Goal: Task Accomplishment & Management: Use online tool/utility

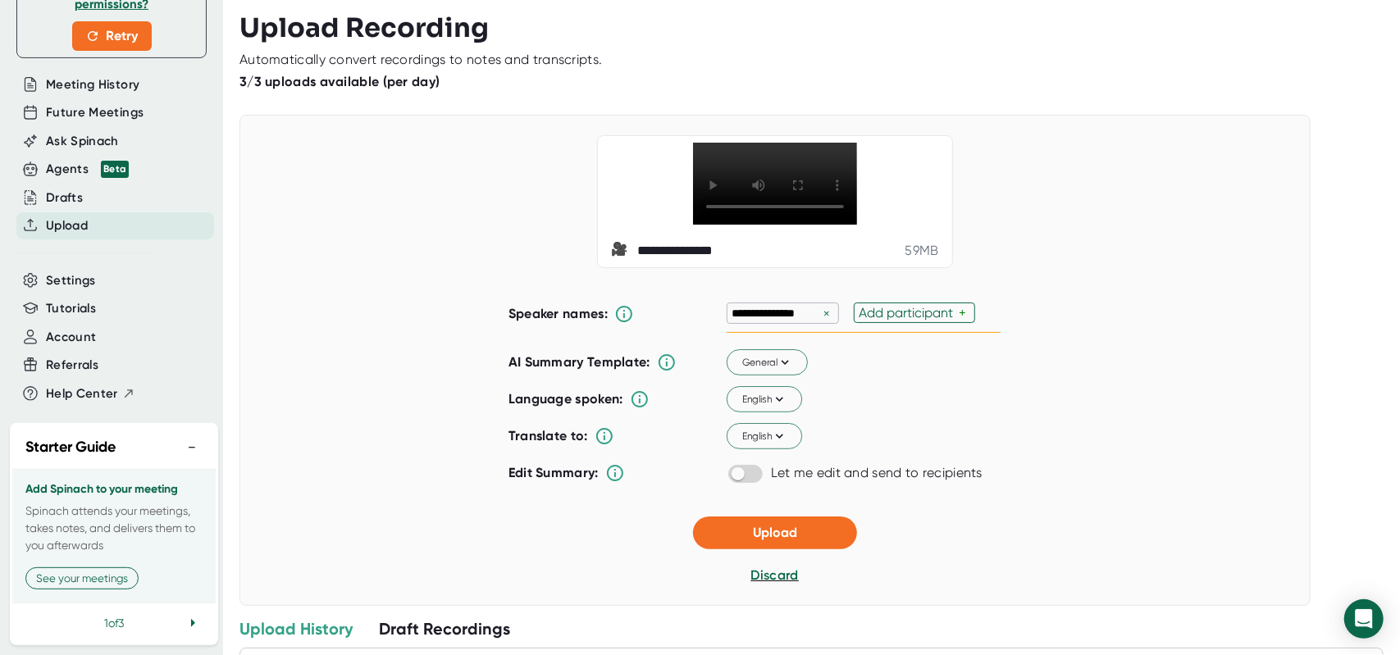
scroll to position [121, 0]
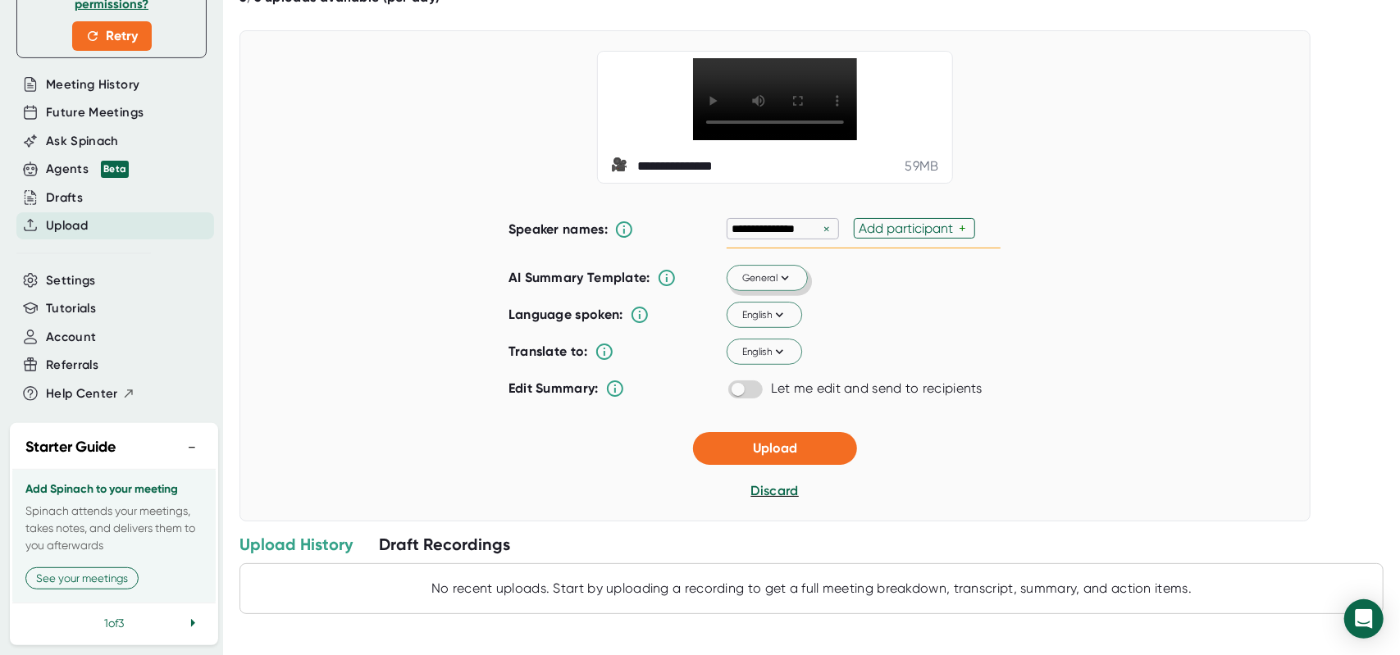
click at [784, 274] on icon at bounding box center [785, 278] width 15 height 15
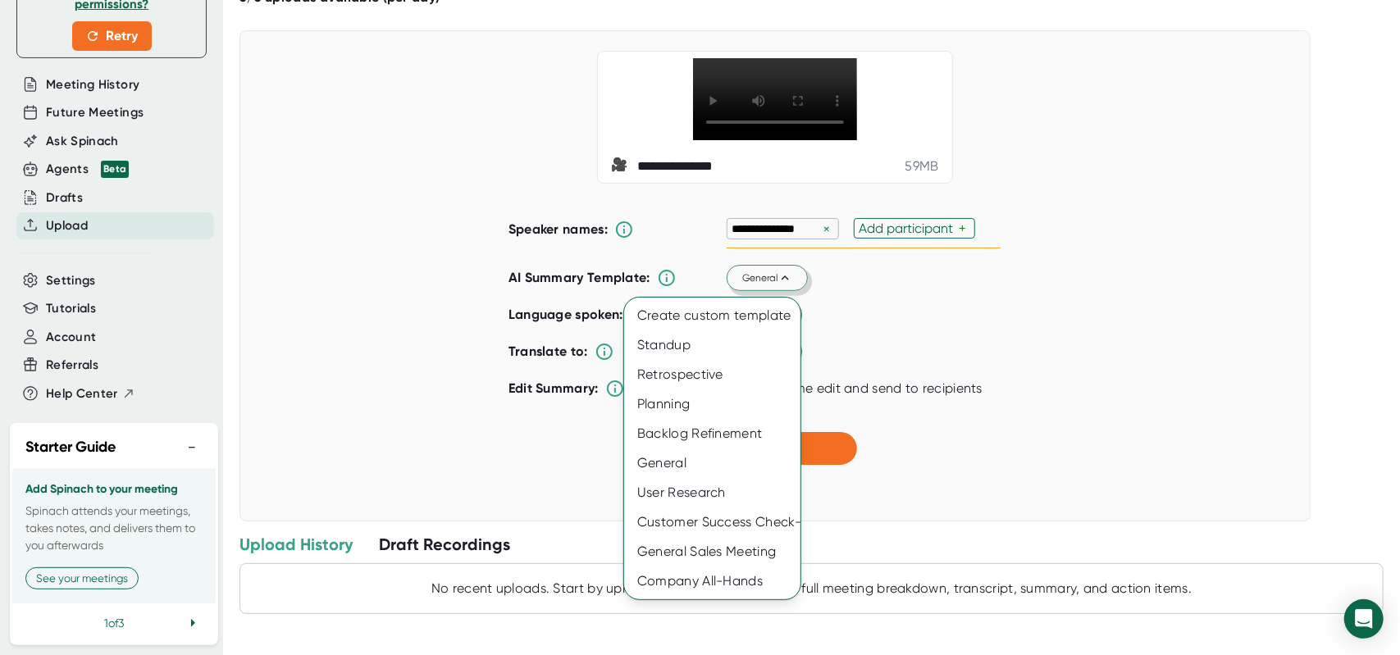
click at [964, 299] on div at bounding box center [700, 327] width 1400 height 655
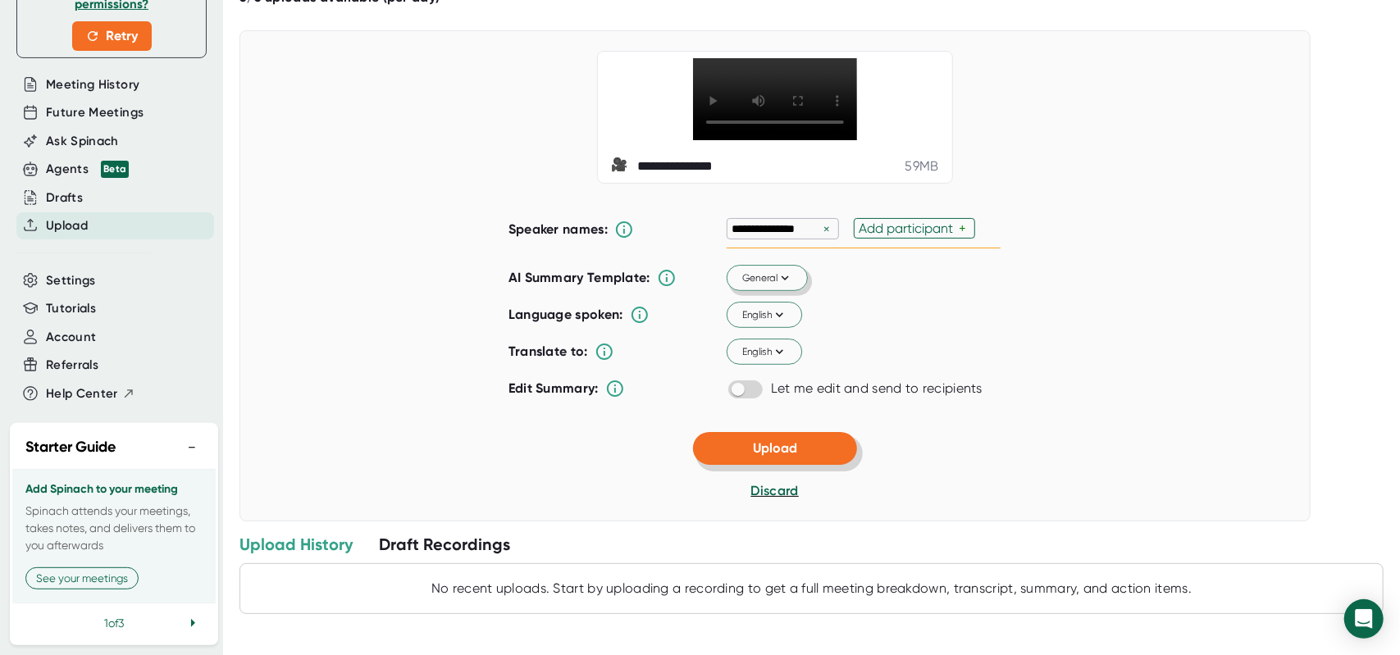
click at [781, 449] on span "Upload" at bounding box center [775, 448] width 44 height 16
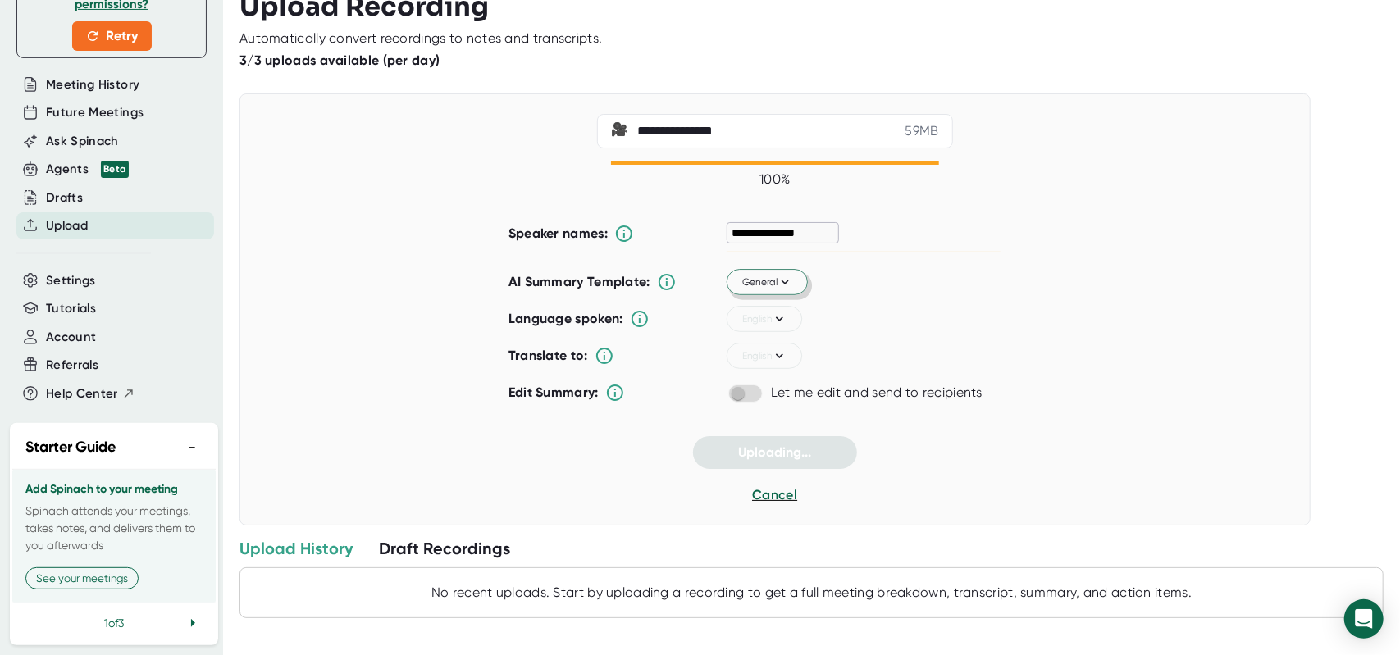
scroll to position [0, 0]
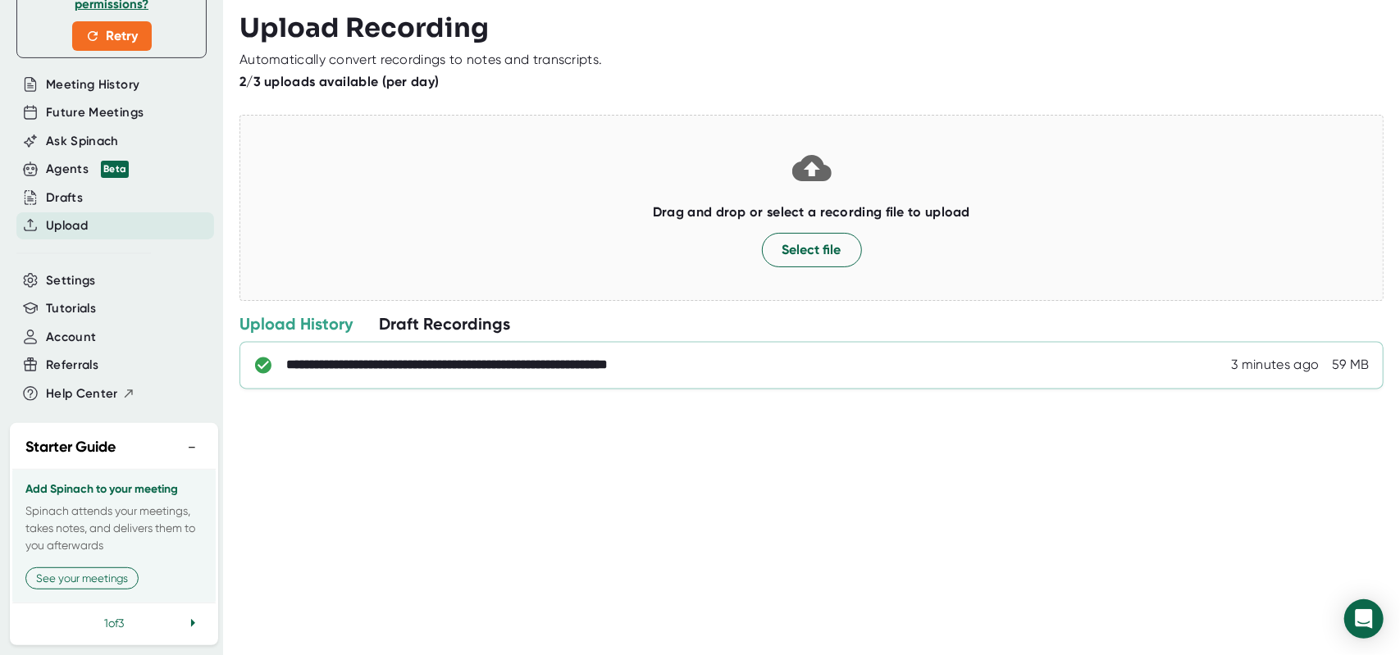
click at [536, 361] on div "**********" at bounding box center [503, 366] width 435 height 16
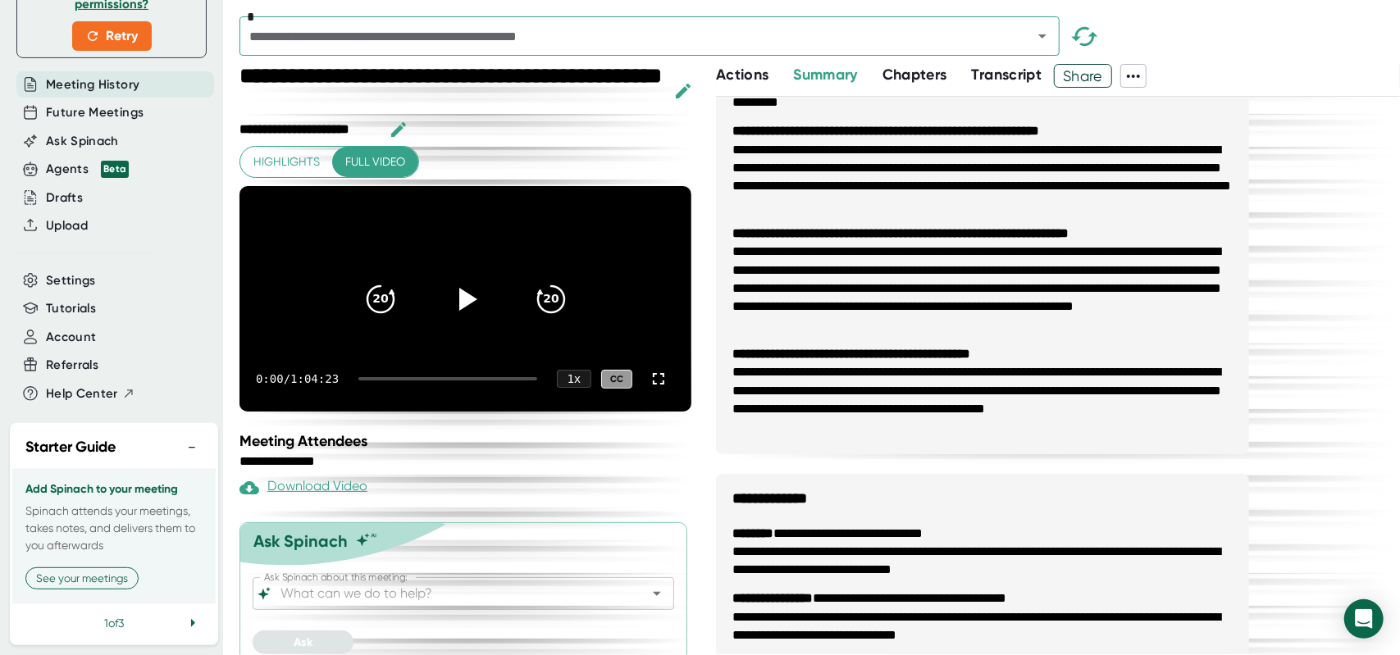
scroll to position [208, 0]
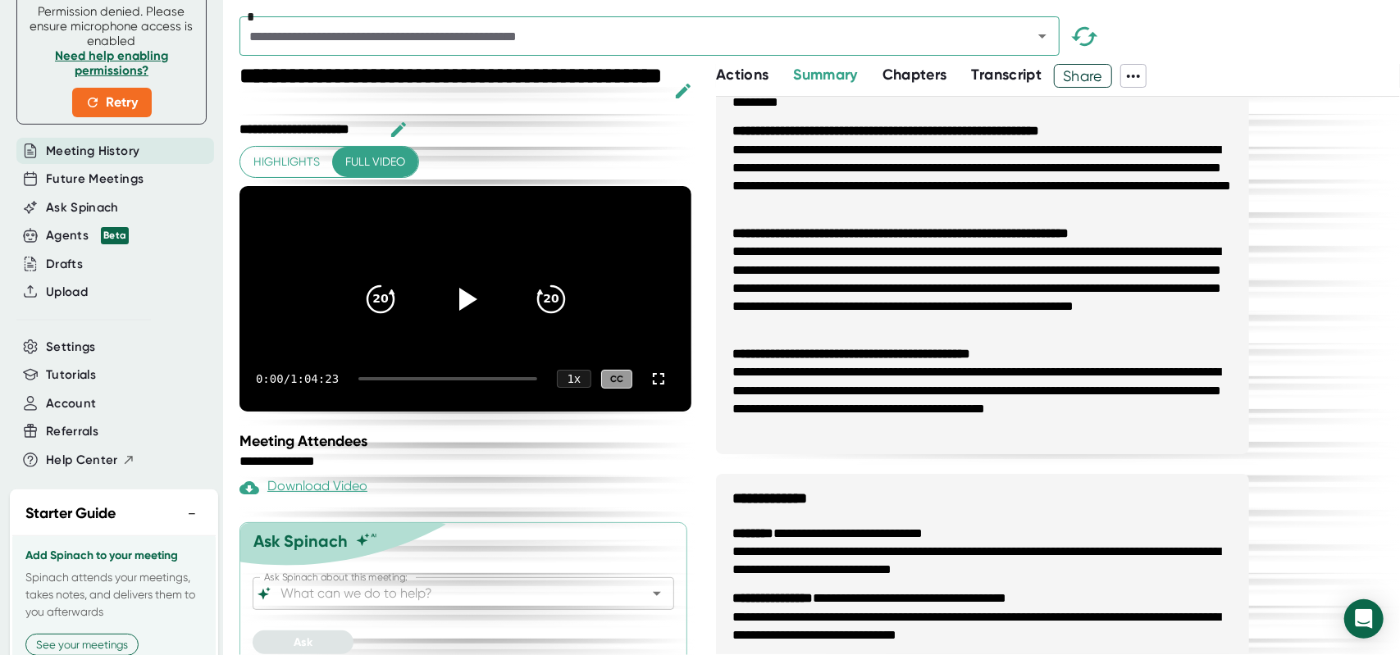
click at [93, 161] on span "Meeting History" at bounding box center [92, 151] width 93 height 19
click at [92, 161] on span "Meeting History" at bounding box center [92, 151] width 93 height 19
click at [98, 158] on span "Meeting History" at bounding box center [92, 151] width 93 height 19
click at [59, 355] on span "Settings" at bounding box center [71, 347] width 50 height 19
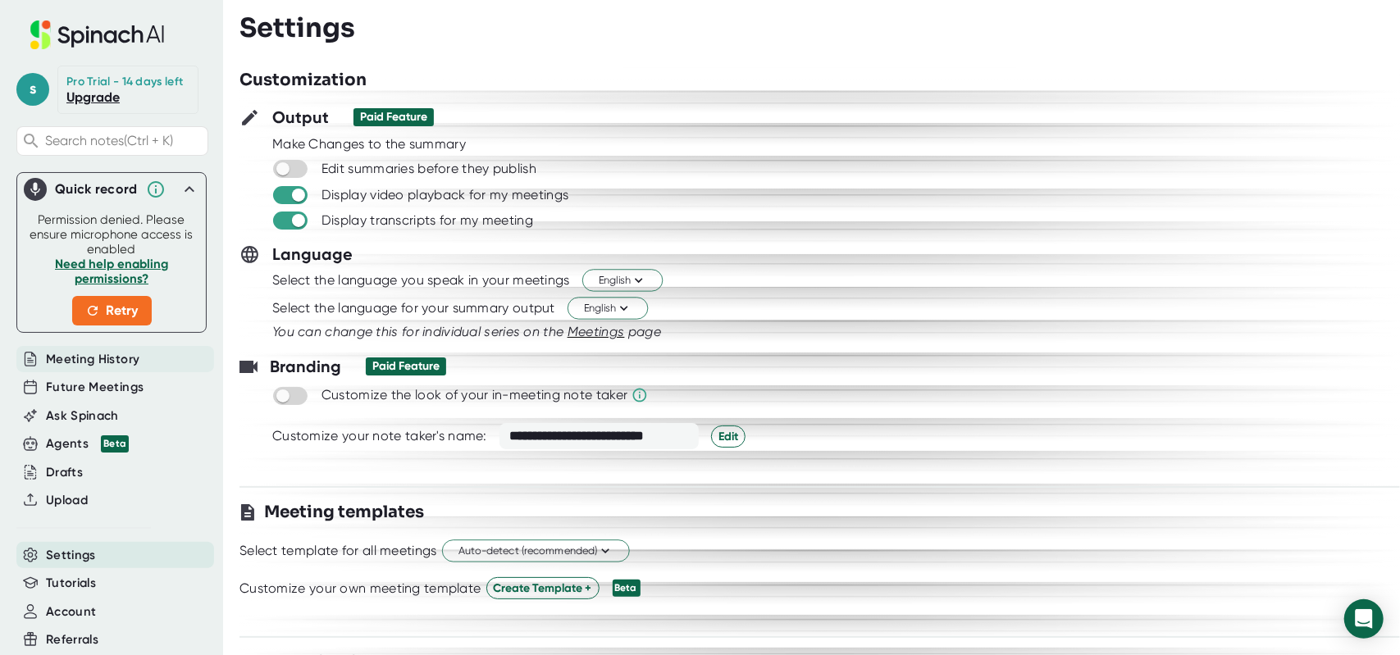
click at [80, 369] on span "Meeting History" at bounding box center [92, 359] width 93 height 19
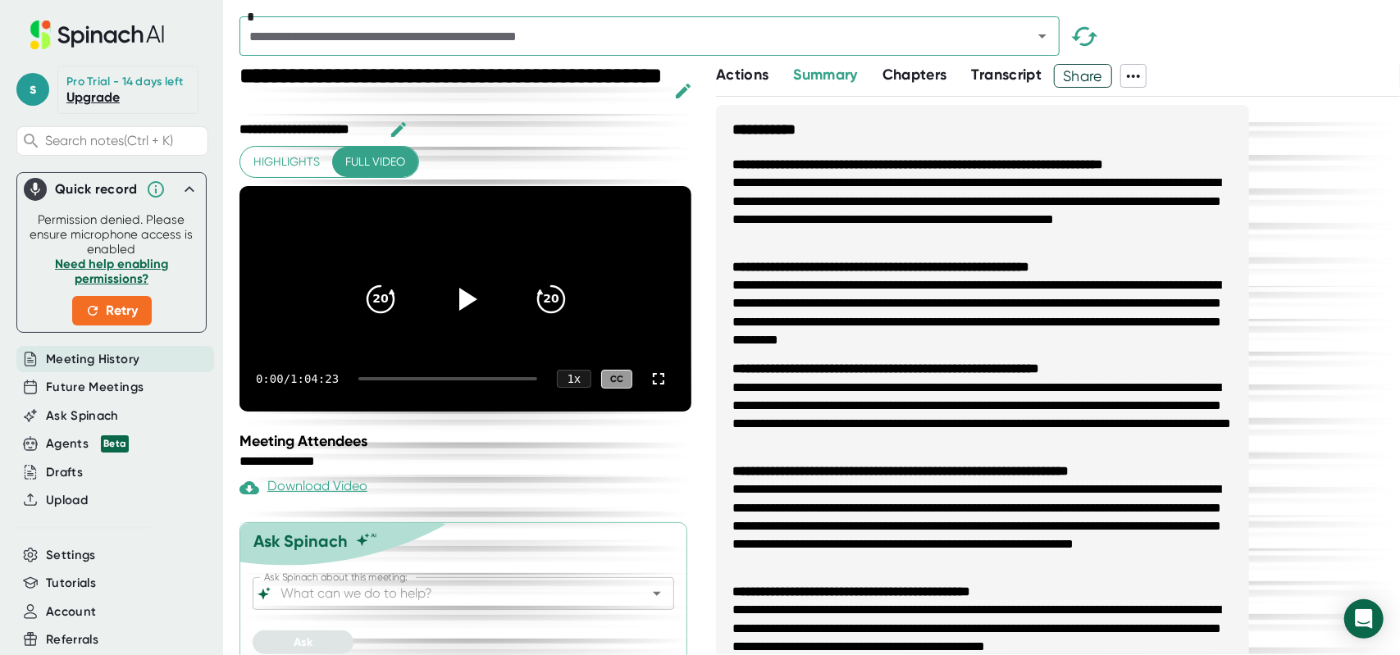
click at [1006, 75] on span "Transcript" at bounding box center [1007, 75] width 71 height 18
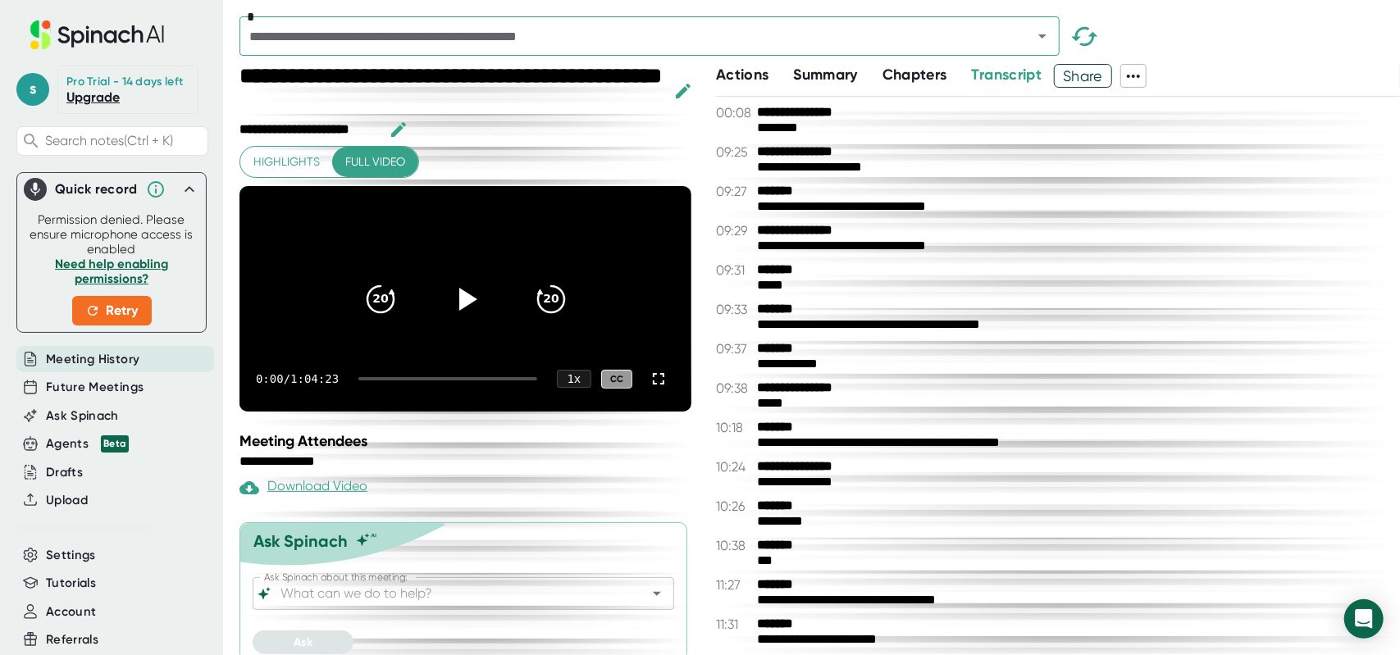
click at [1140, 75] on icon at bounding box center [1133, 76] width 13 height 3
click at [1194, 135] on div "Copy Transcript" at bounding box center [1187, 136] width 99 height 16
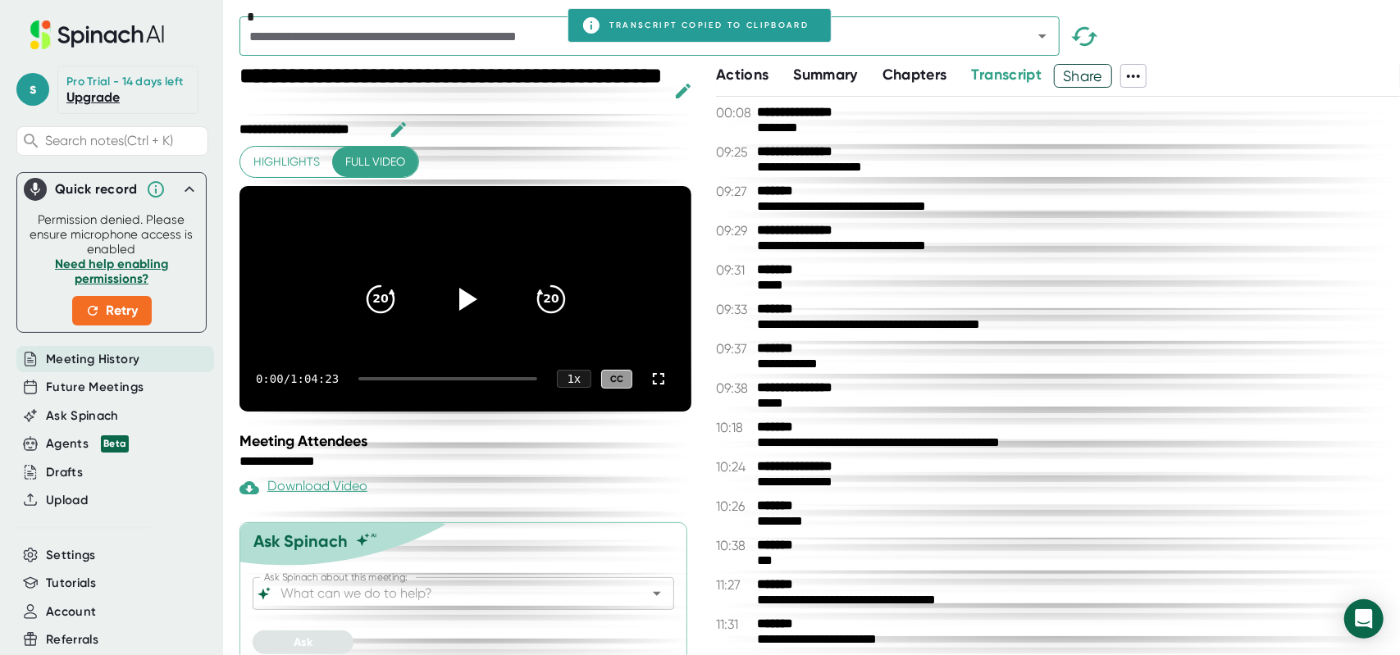
click at [914, 68] on span "Chapters" at bounding box center [915, 75] width 65 height 18
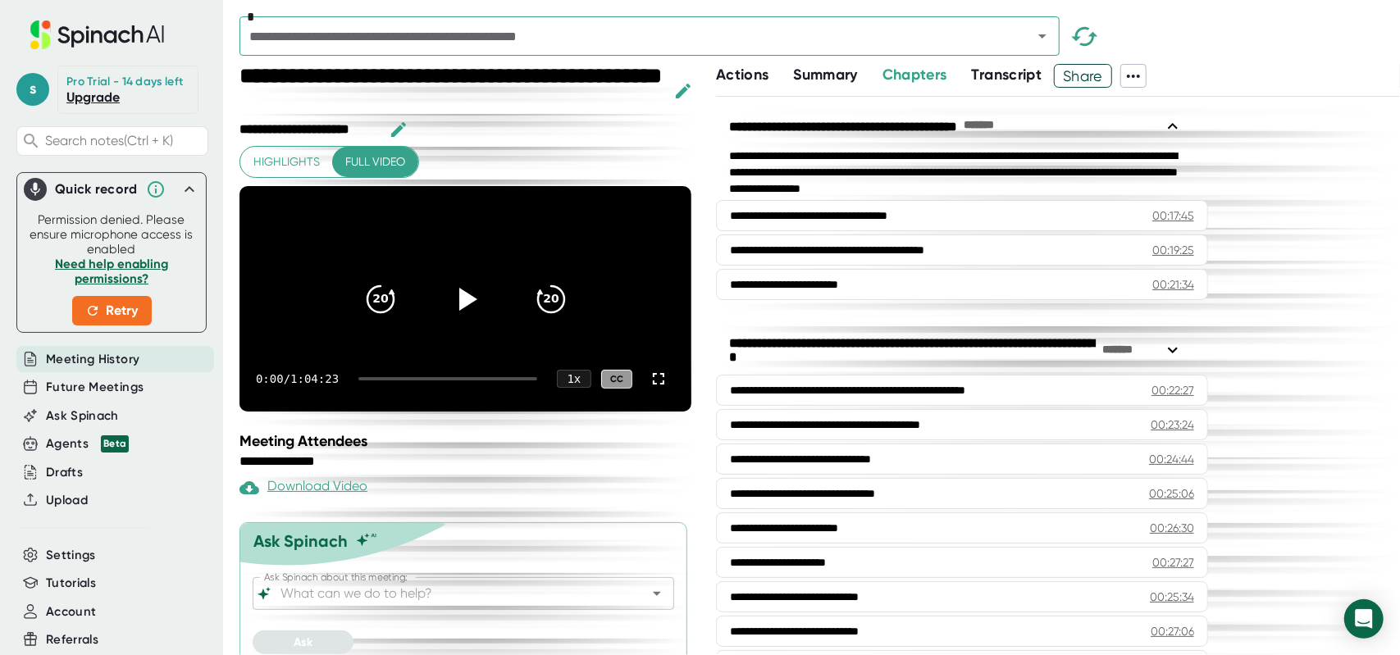
click at [1137, 71] on icon at bounding box center [1134, 76] width 20 height 20
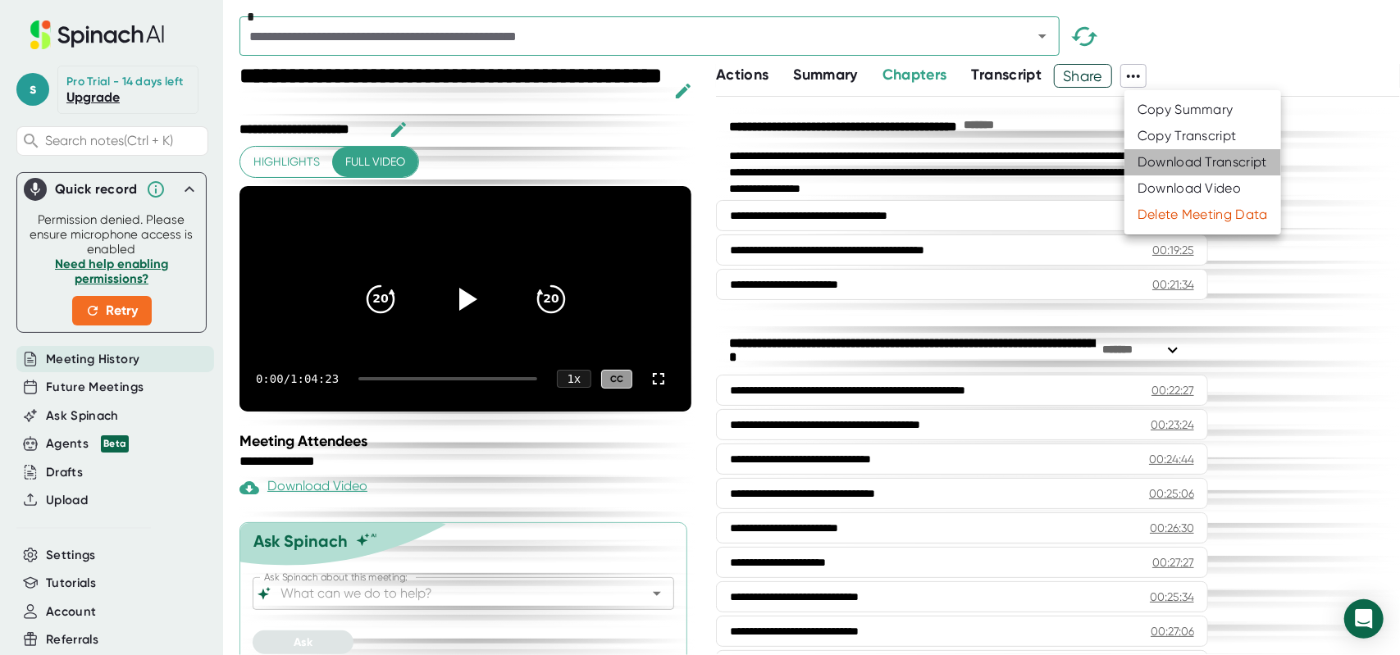
click at [1220, 158] on div "Download Transcript" at bounding box center [1203, 162] width 130 height 16
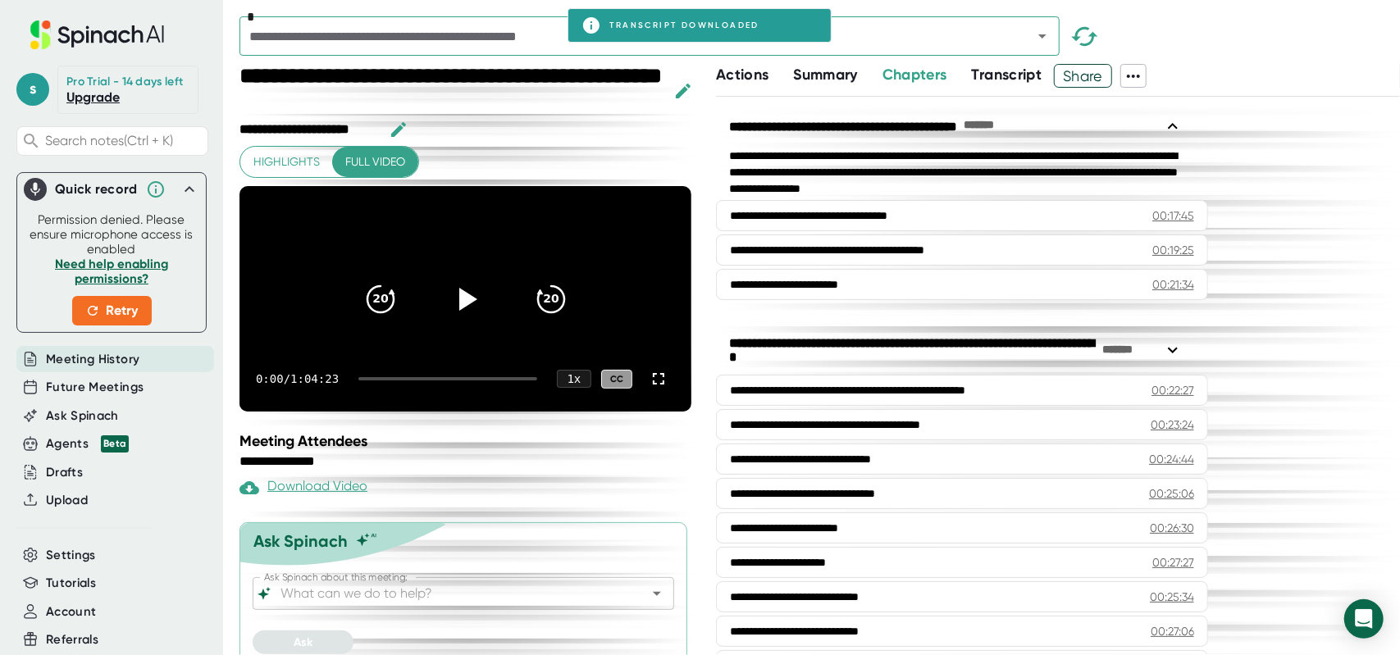
click at [847, 80] on span "Summary" at bounding box center [825, 75] width 64 height 18
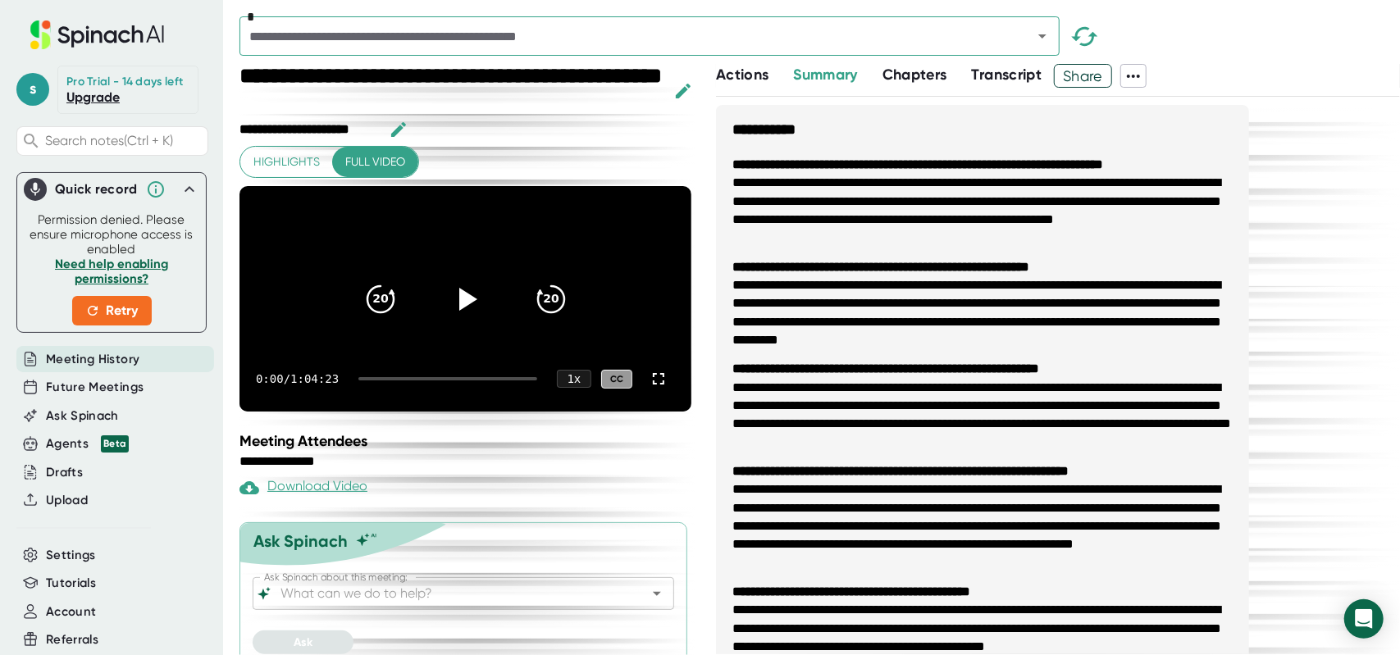
click at [1131, 69] on icon at bounding box center [1134, 76] width 20 height 20
click at [1186, 107] on div "Copy Summary" at bounding box center [1186, 110] width 96 height 16
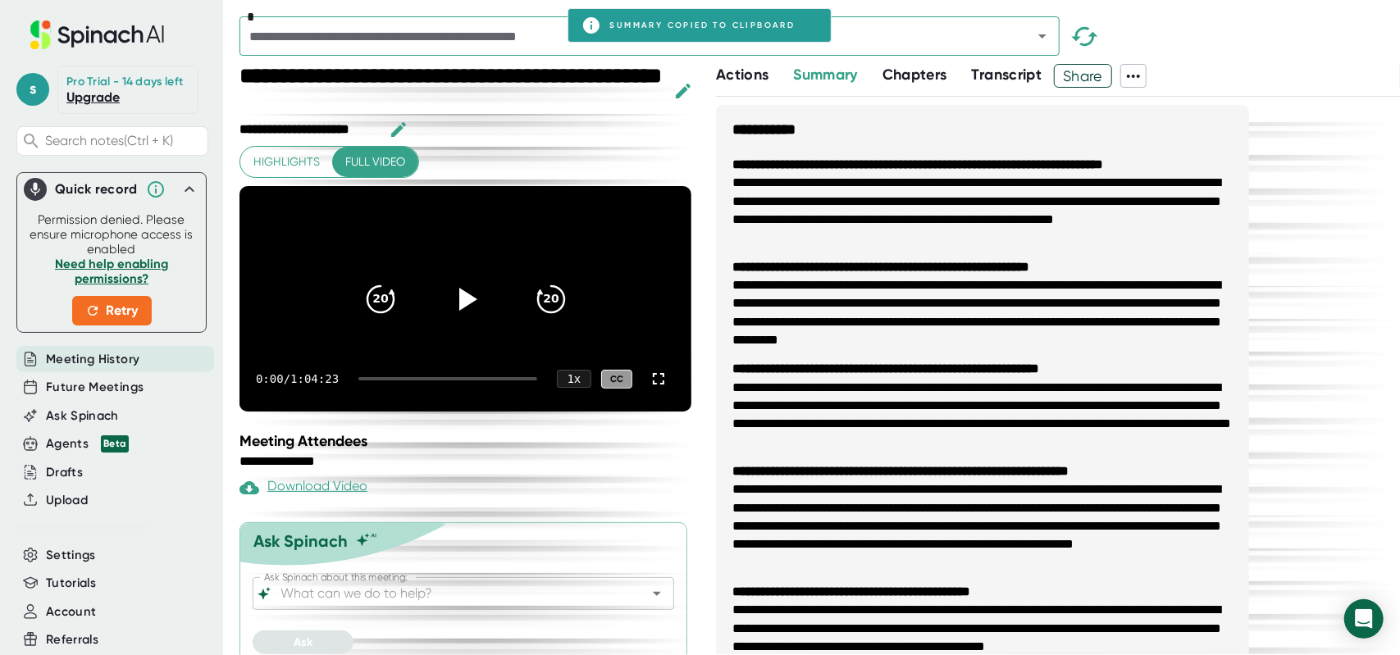
click at [1143, 75] on icon at bounding box center [1134, 76] width 20 height 20
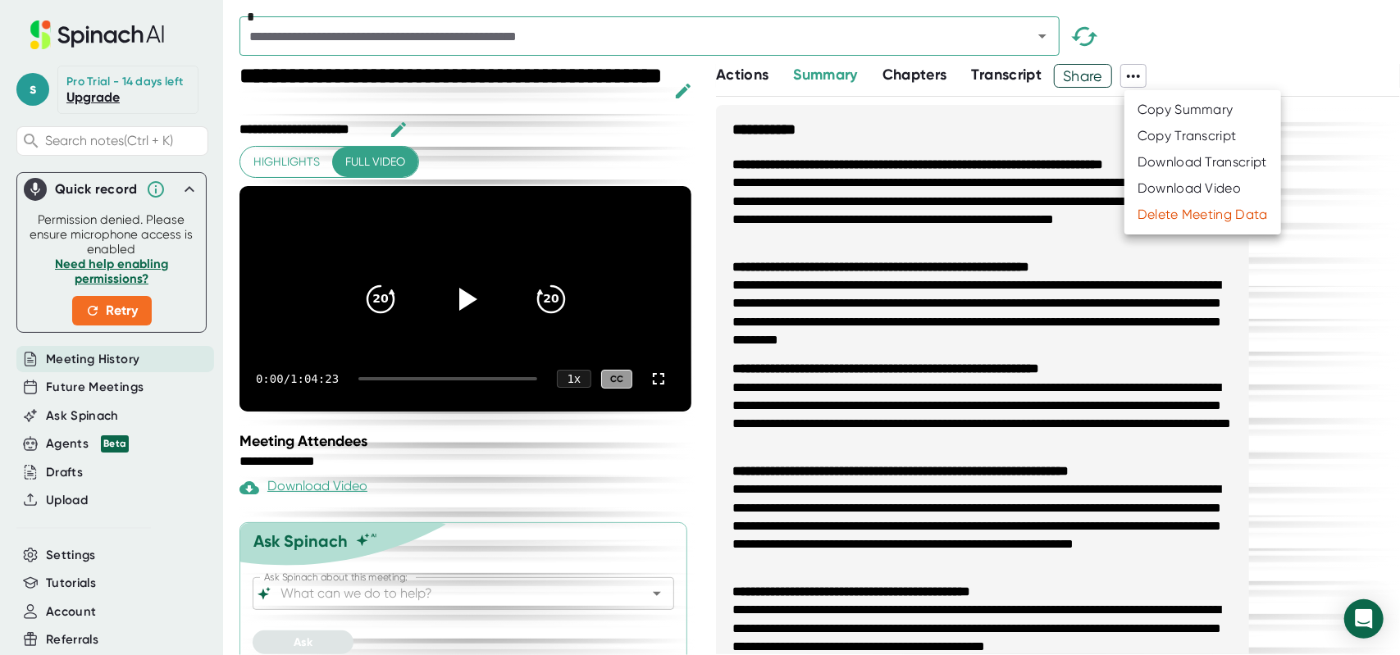
click at [97, 368] on div at bounding box center [700, 327] width 1400 height 655
click at [746, 72] on span "Actions" at bounding box center [742, 75] width 52 height 18
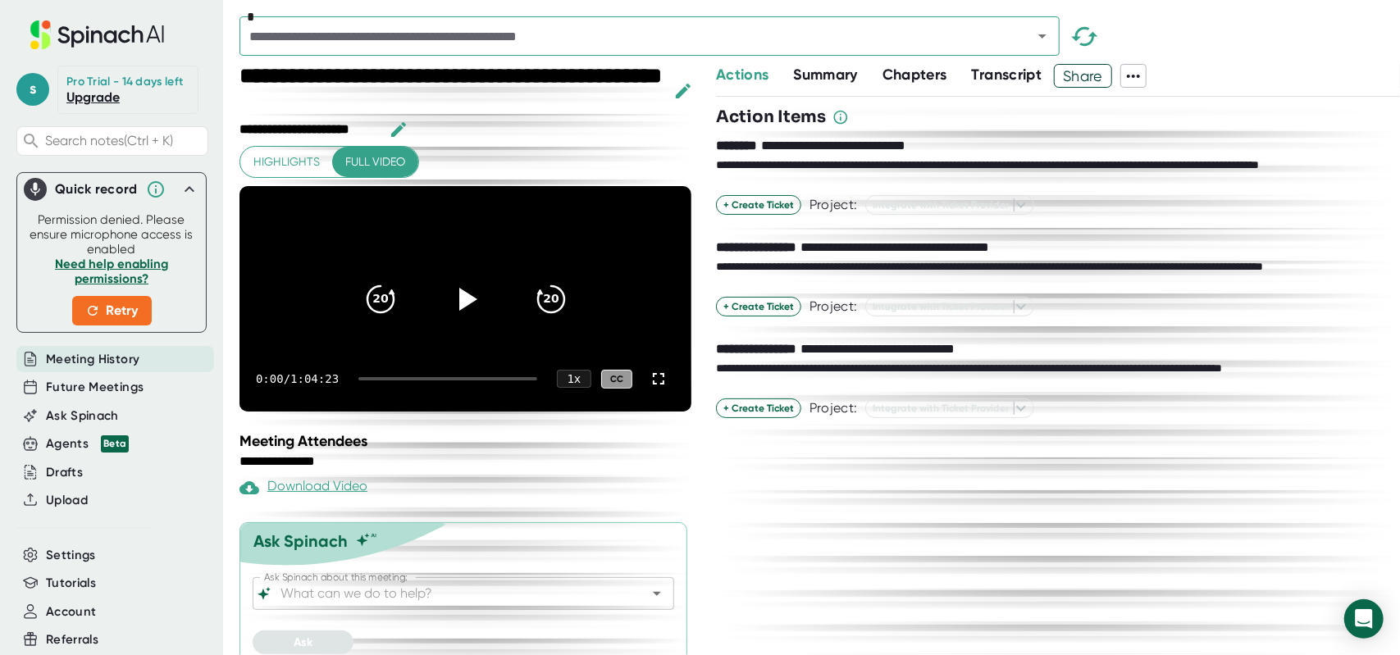
click at [1138, 75] on icon at bounding box center [1133, 76] width 13 height 3
click at [1350, 39] on div at bounding box center [700, 327] width 1400 height 655
click at [1136, 78] on icon at bounding box center [1134, 76] width 20 height 20
click at [1240, 29] on div at bounding box center [700, 327] width 1400 height 655
click at [830, 83] on span "Summary" at bounding box center [825, 75] width 64 height 18
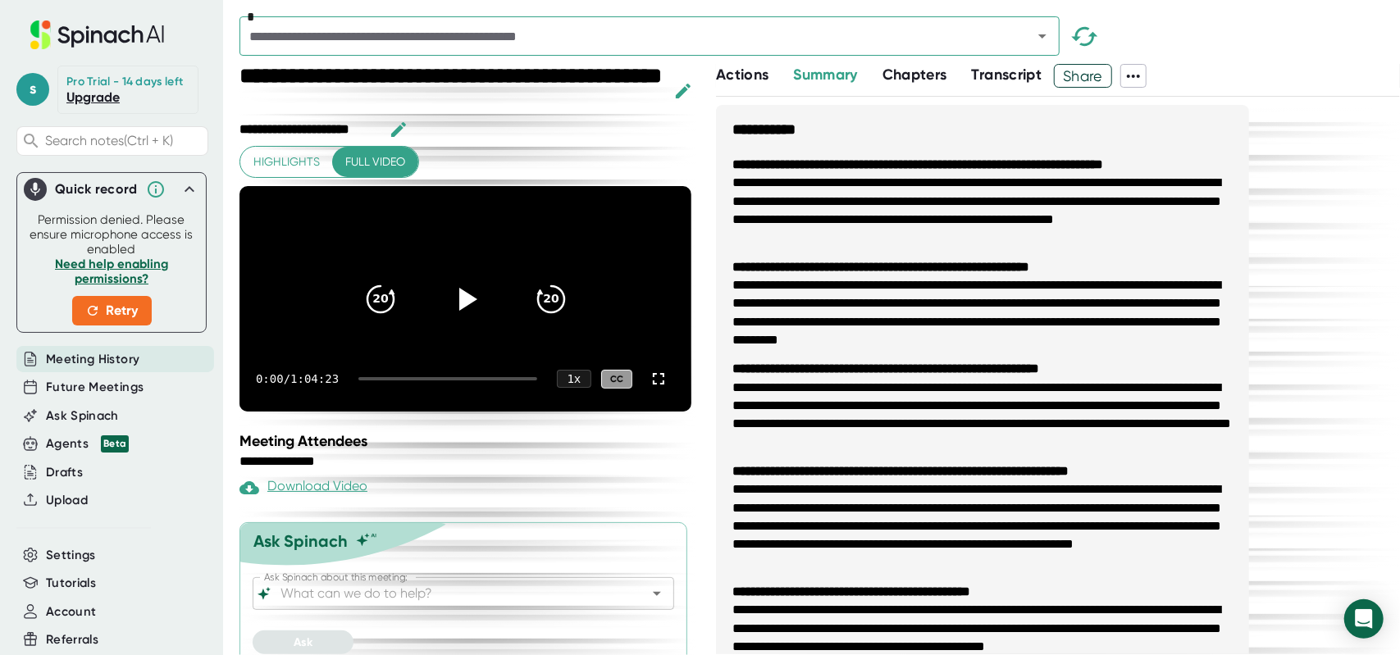
click at [113, 373] on div "Meeting History" at bounding box center [115, 359] width 198 height 27
click at [739, 76] on span "Actions" at bounding box center [742, 75] width 52 height 18
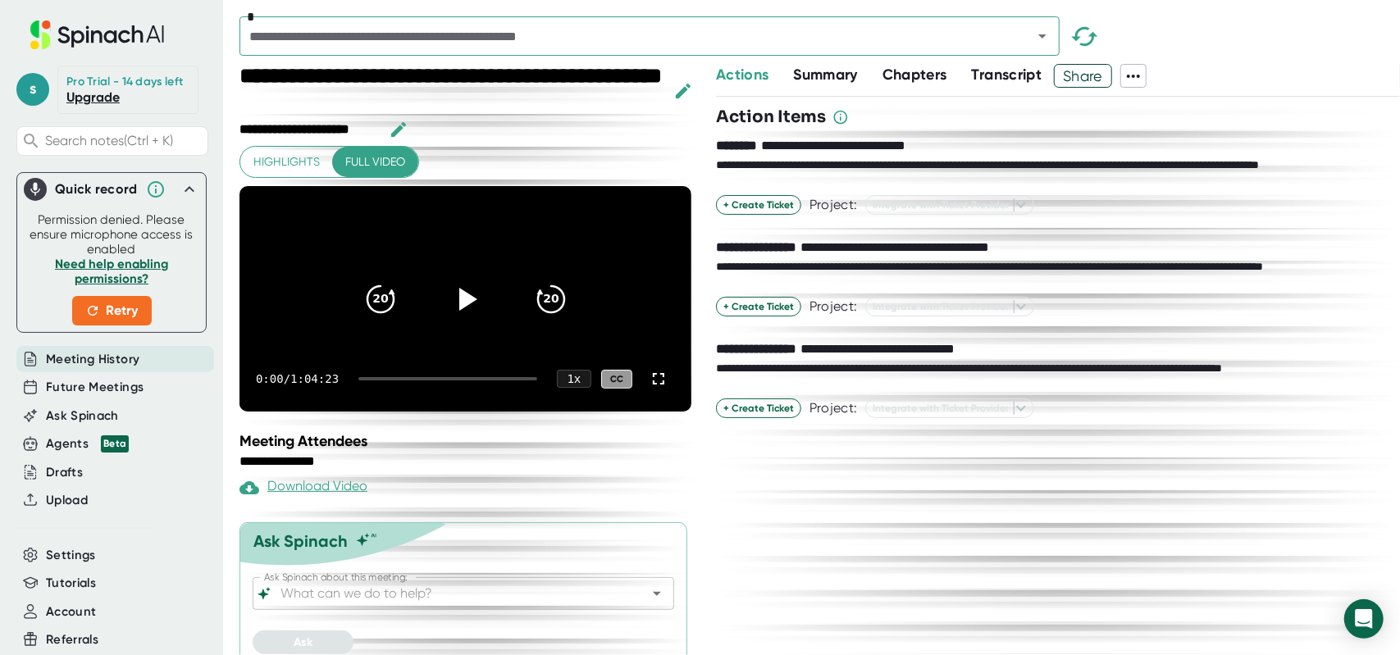
click at [823, 68] on span "Summary" at bounding box center [825, 75] width 64 height 18
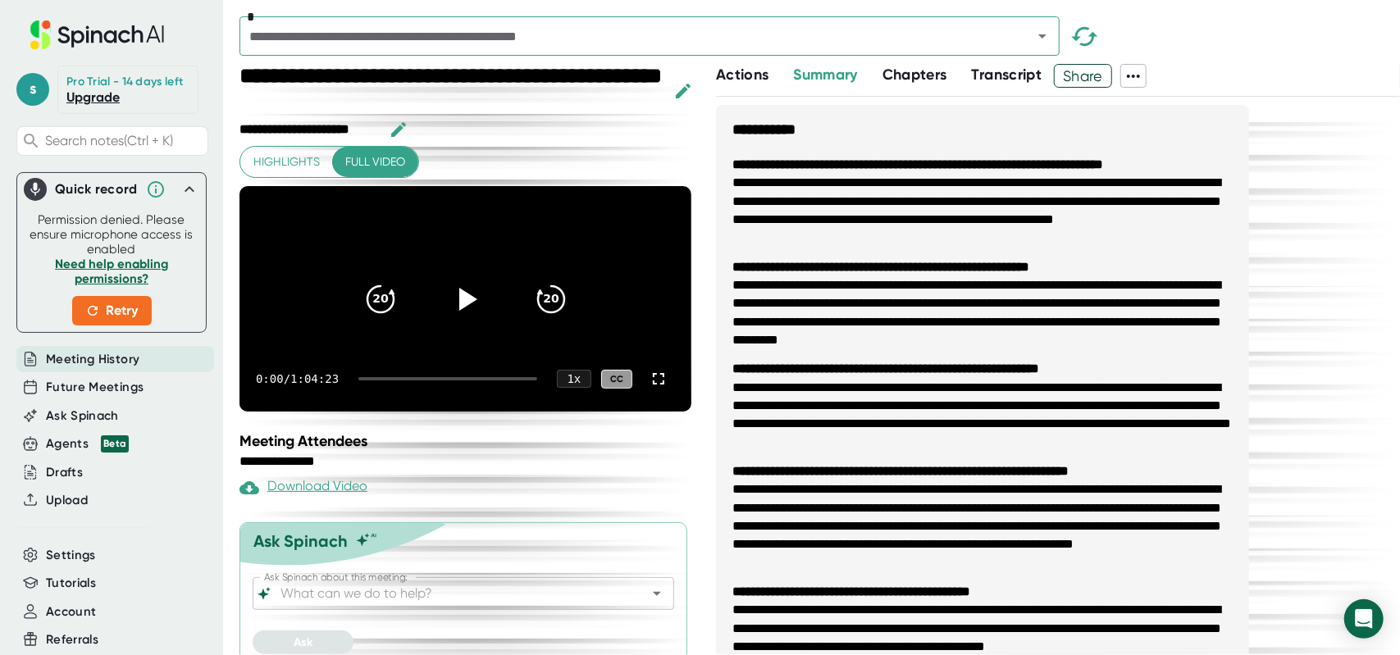
click at [930, 79] on span "Chapters" at bounding box center [915, 75] width 65 height 18
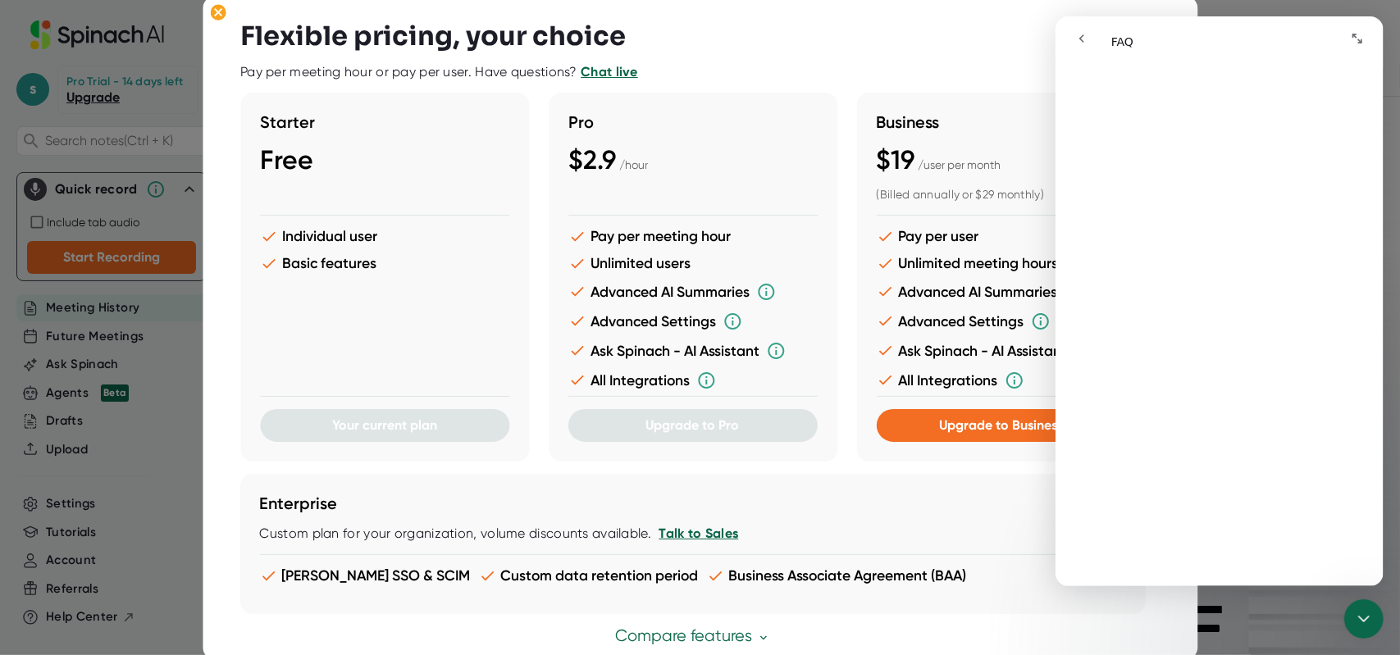
scroll to position [3113, 0]
click at [1361, 34] on icon "Expand window" at bounding box center [1356, 38] width 13 height 13
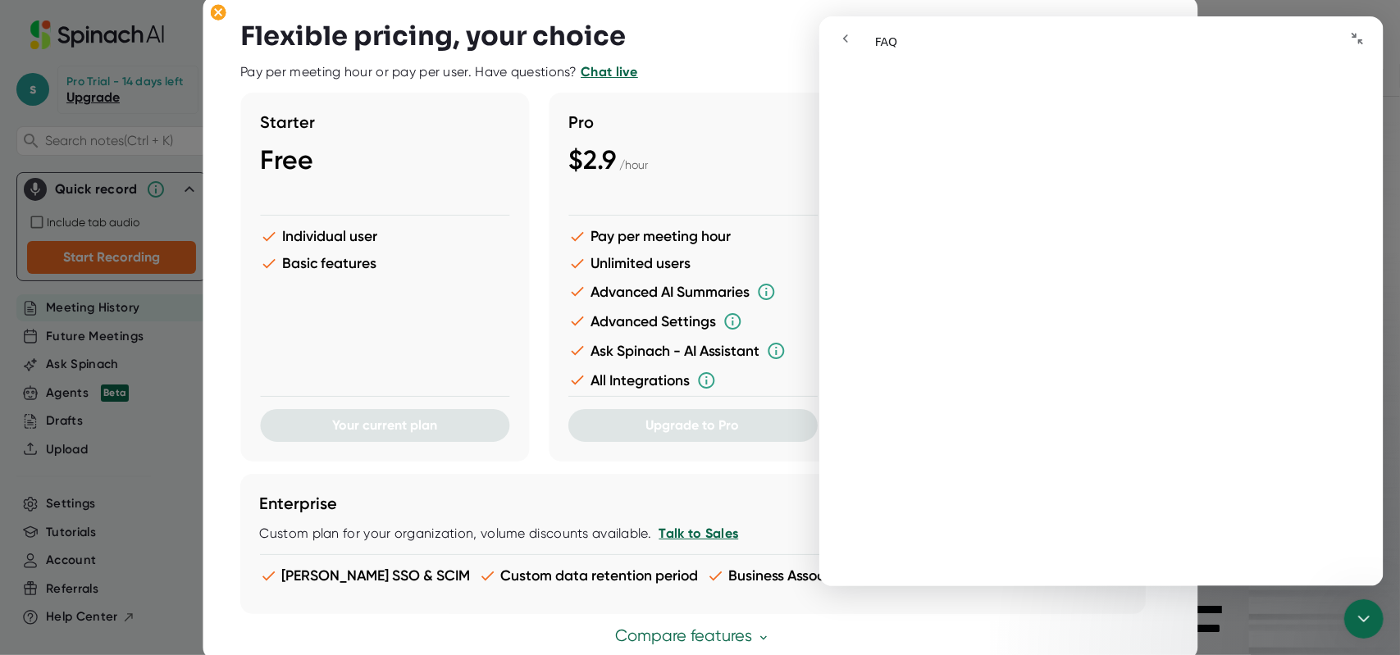
click at [1361, 34] on icon "Collapse window" at bounding box center [1356, 38] width 13 height 13
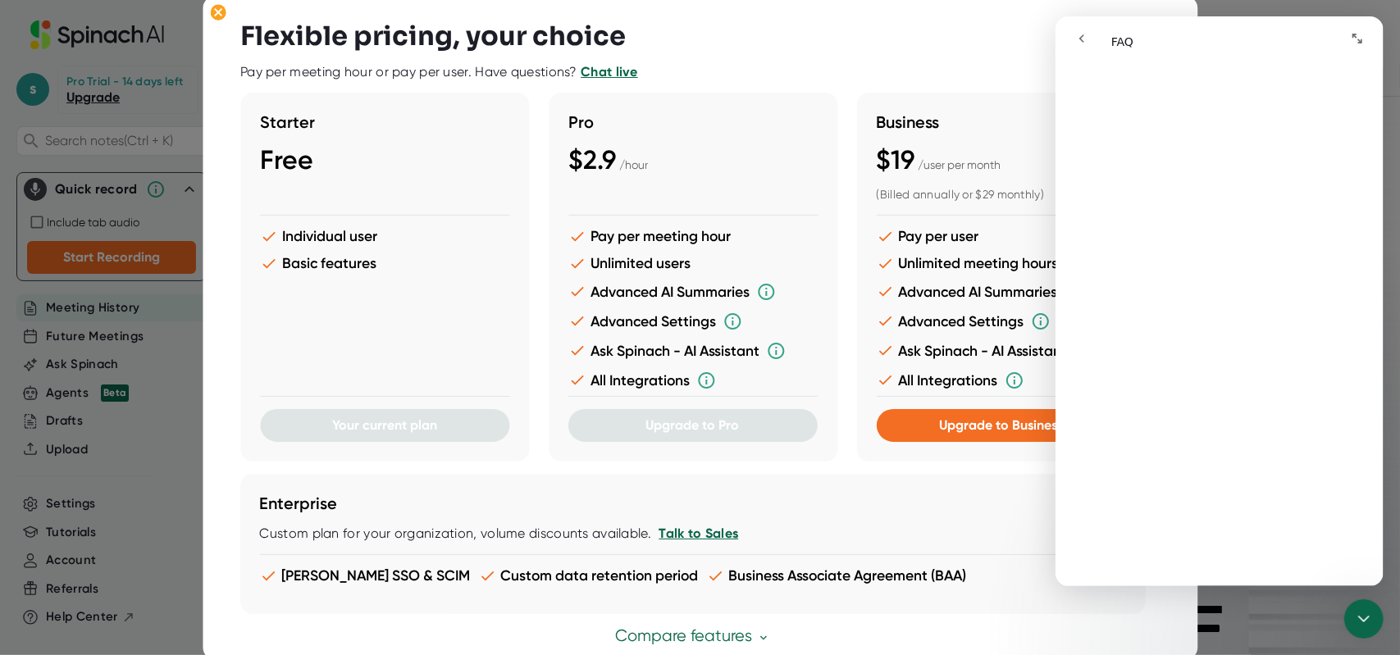
click at [981, 506] on h3 "Enterprise" at bounding box center [693, 504] width 866 height 20
click at [1270, 39] on div "Intercom messenger" at bounding box center [1298, 38] width 147 height 31
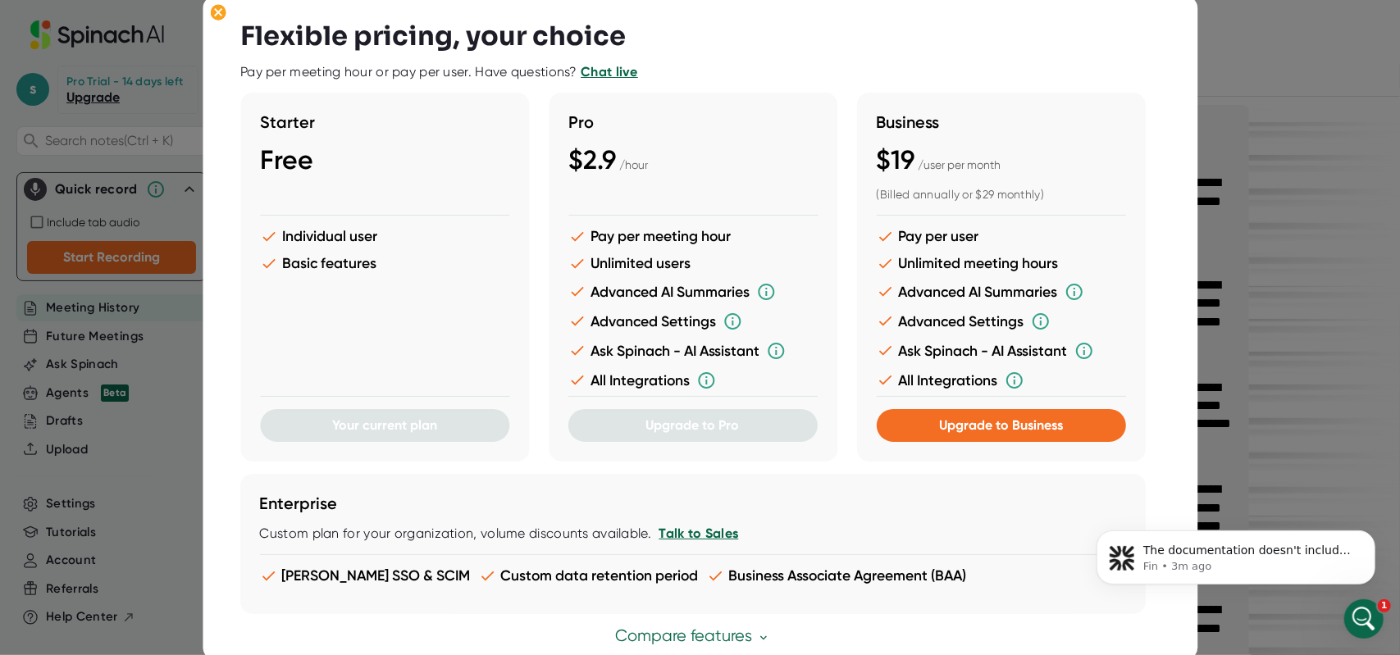
scroll to position [0, 0]
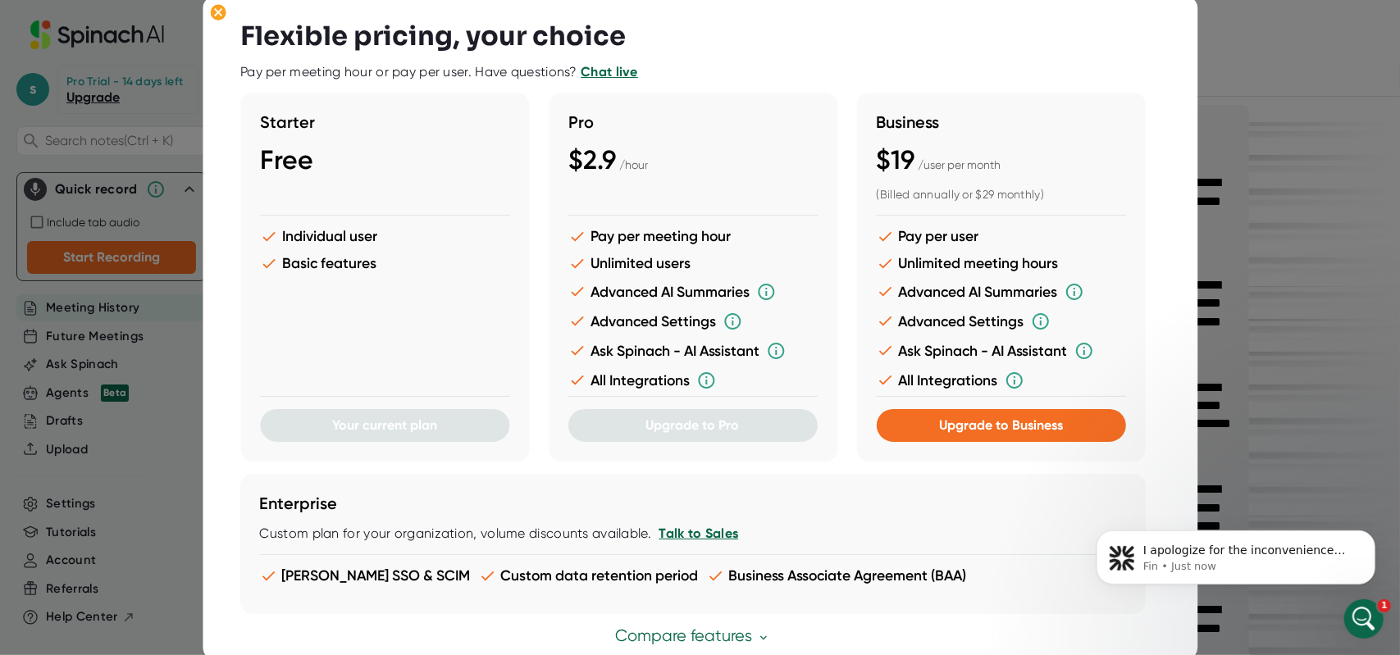
click at [602, 73] on link "Chat live" at bounding box center [609, 72] width 57 height 16
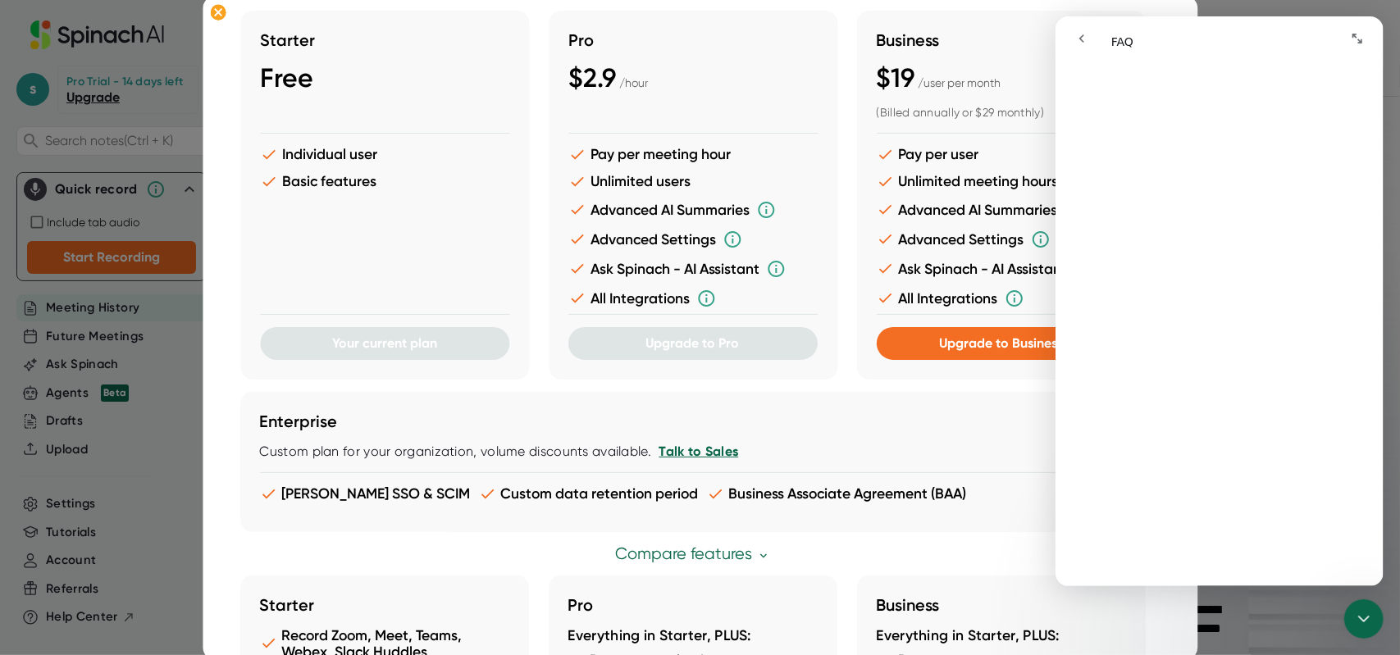
scroll to position [3661, 0]
drag, startPoint x: 1207, startPoint y: 450, endPoint x: 1218, endPoint y: 445, distance: 11.7
click at [1218, 446] on div "Intercom messenger" at bounding box center [1235, 422] width 328 height 303
click at [1348, 19] on nav "Intercom messenger" at bounding box center [1219, 38] width 328 height 44
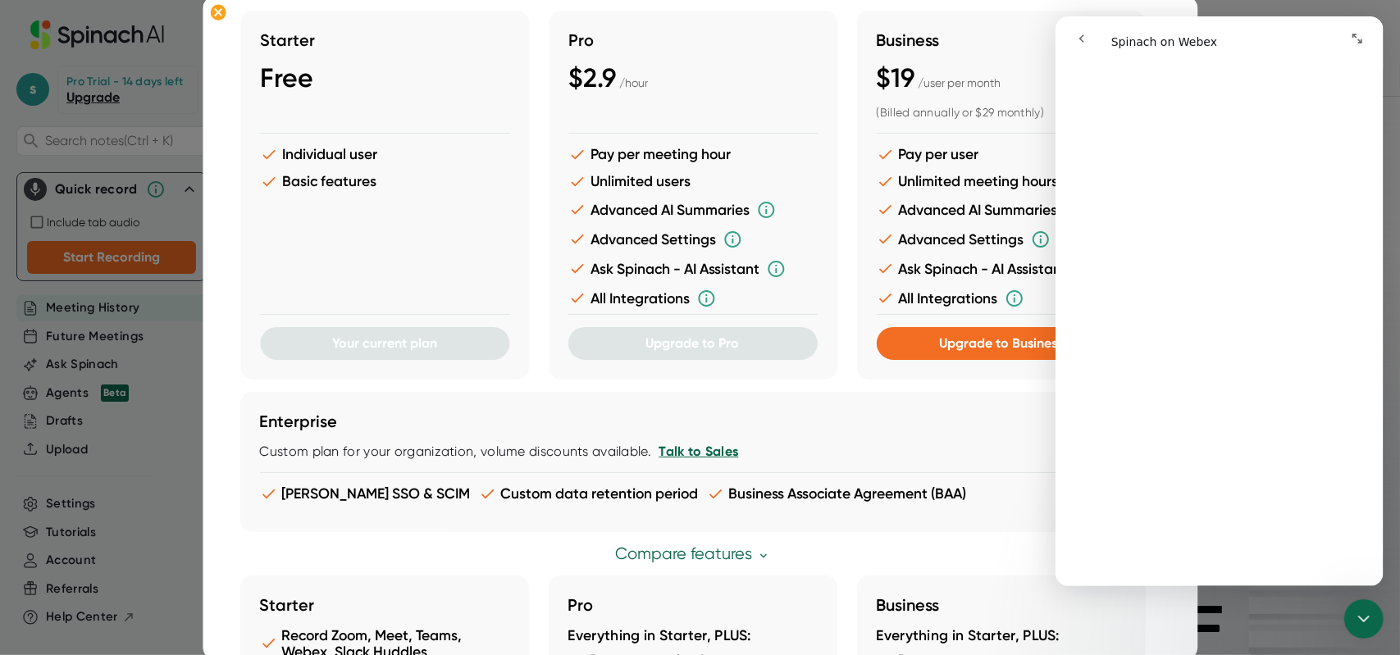
click at [1361, 35] on icon "Expand window" at bounding box center [1356, 38] width 13 height 13
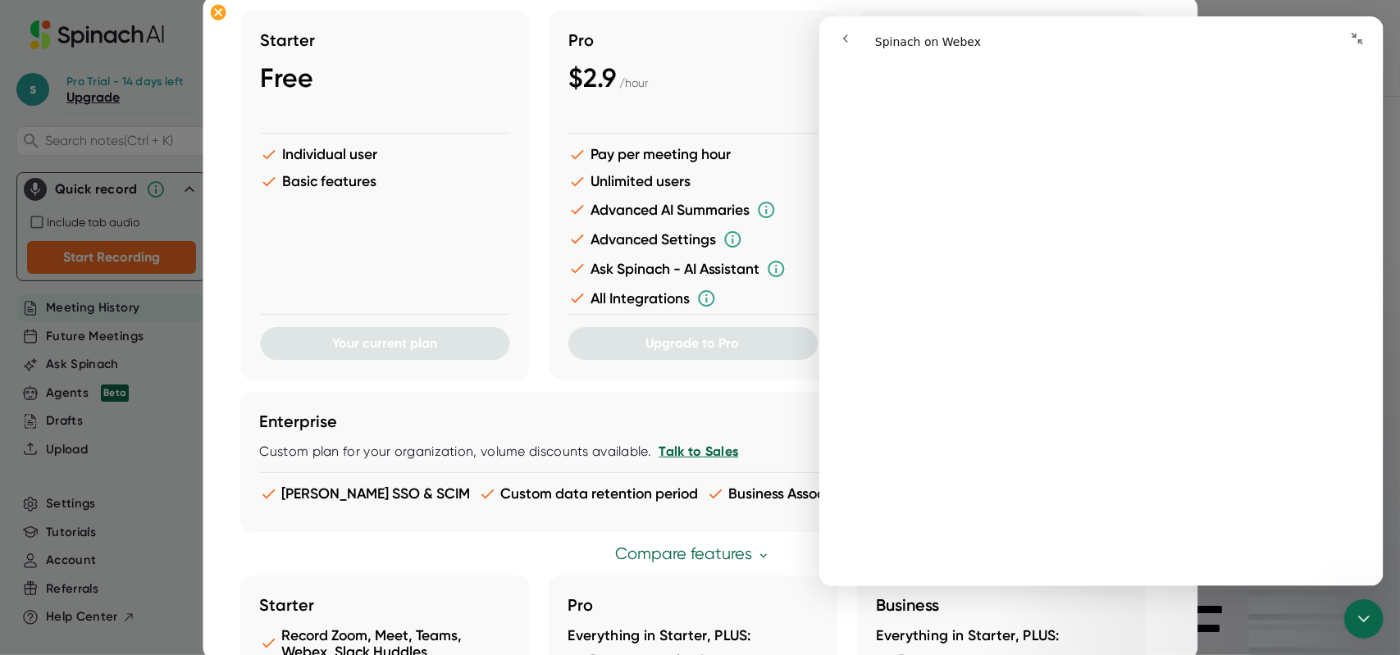
scroll to position [400, 0]
click at [1059, 531] on span "😞" at bounding box center [1058, 519] width 32 height 43
click at [1056, 518] on span "😞" at bounding box center [1058, 519] width 32 height 43
